Goal: Task Accomplishment & Management: Manage account settings

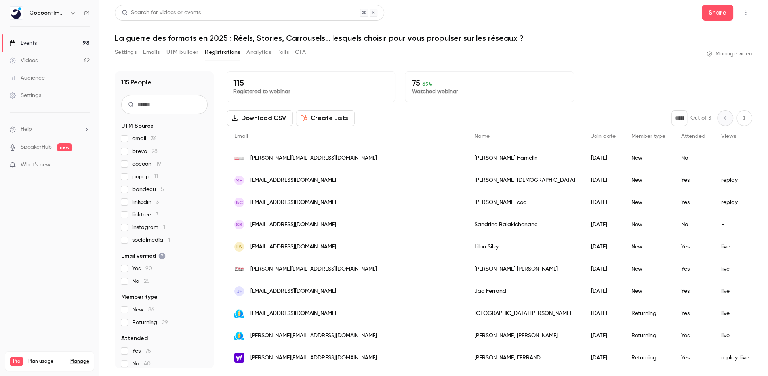
click at [23, 42] on div "Events" at bounding box center [23, 43] width 27 height 8
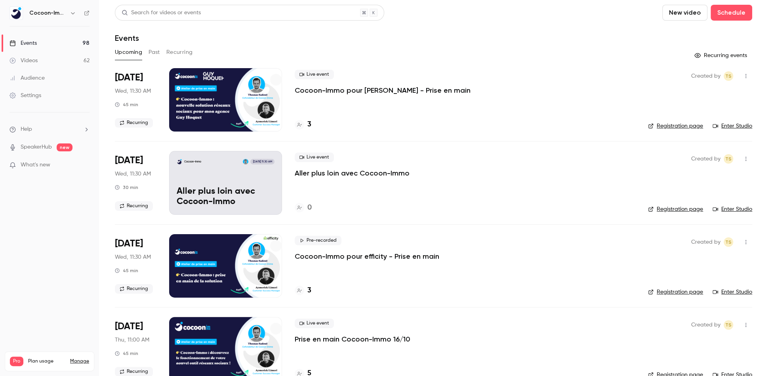
click at [181, 52] on button "Recurring" at bounding box center [179, 52] width 27 height 13
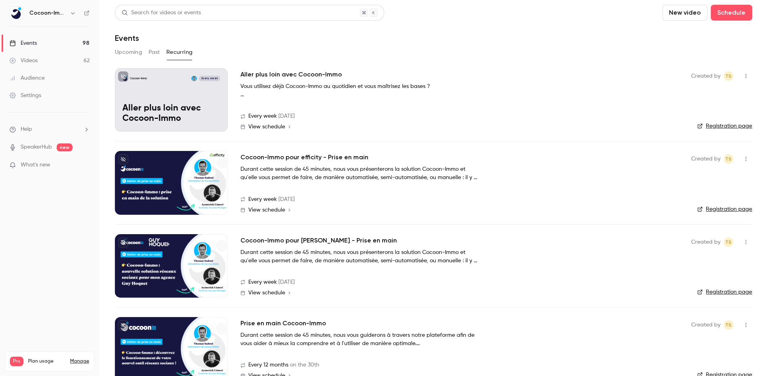
click at [167, 327] on div at bounding box center [171, 348] width 113 height 63
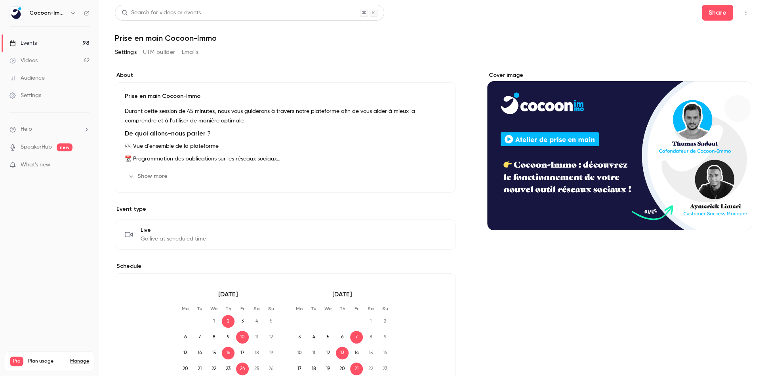
click at [748, 11] on icon "button" at bounding box center [746, 13] width 6 height 6
click at [280, 59] on div at bounding box center [384, 188] width 768 height 376
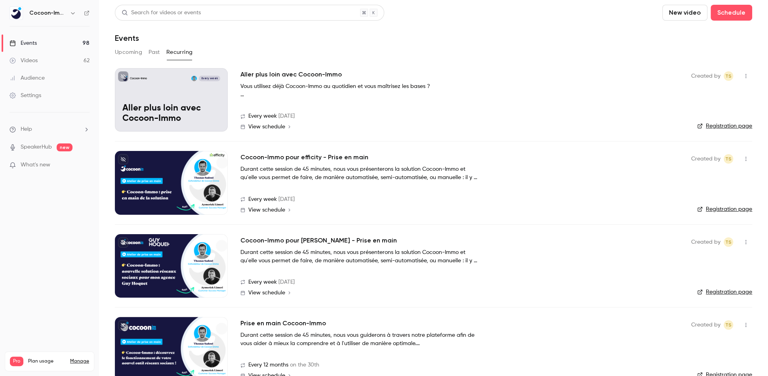
scroll to position [18, 0]
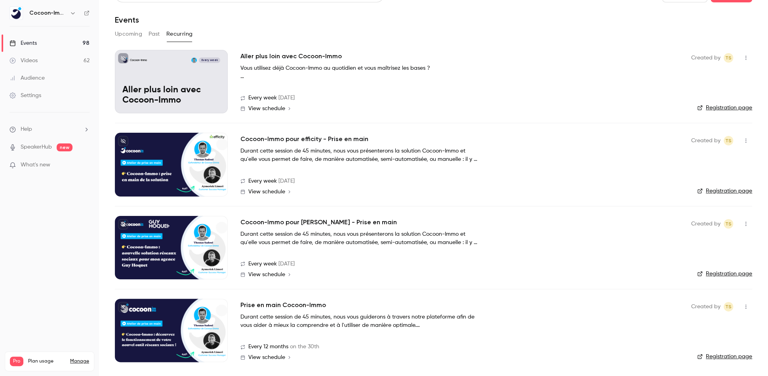
click at [289, 303] on h2 "Prise en main Cocoon-Immo" at bounding box center [284, 305] width 86 height 10
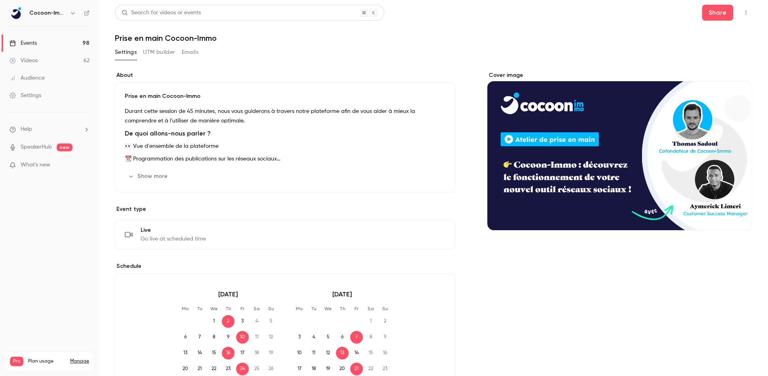
click at [326, 35] on h1 "Prise en main Cocoon-Immo" at bounding box center [434, 38] width 638 height 10
